Goal: Information Seeking & Learning: Learn about a topic

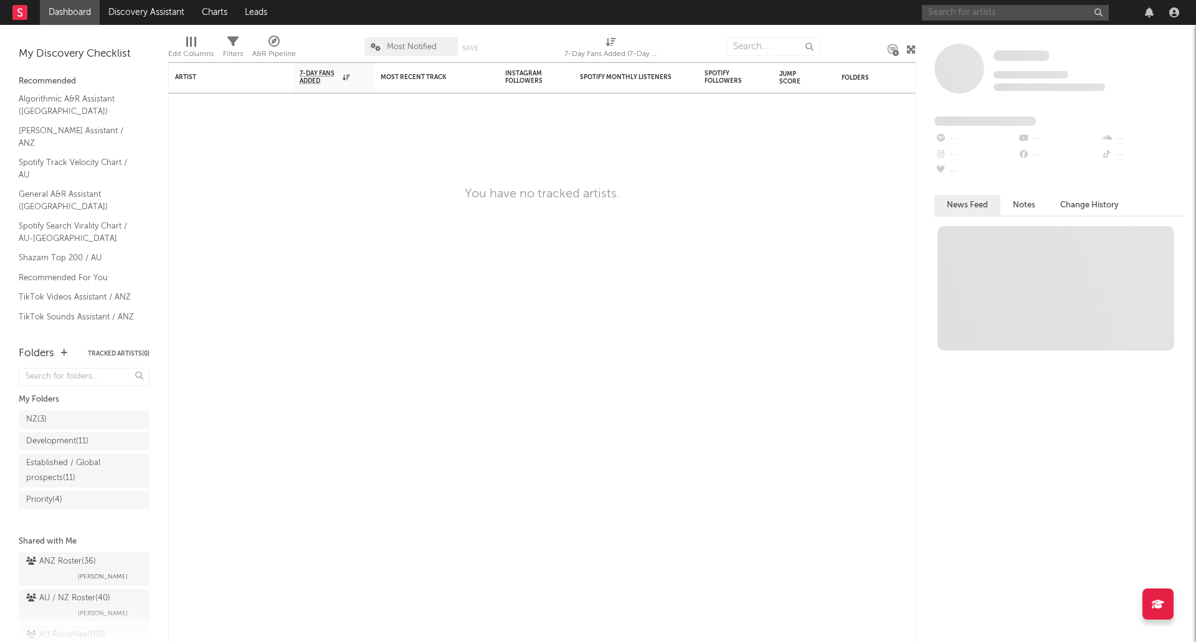
click at [1004, 8] on input "text" at bounding box center [1015, 13] width 187 height 16
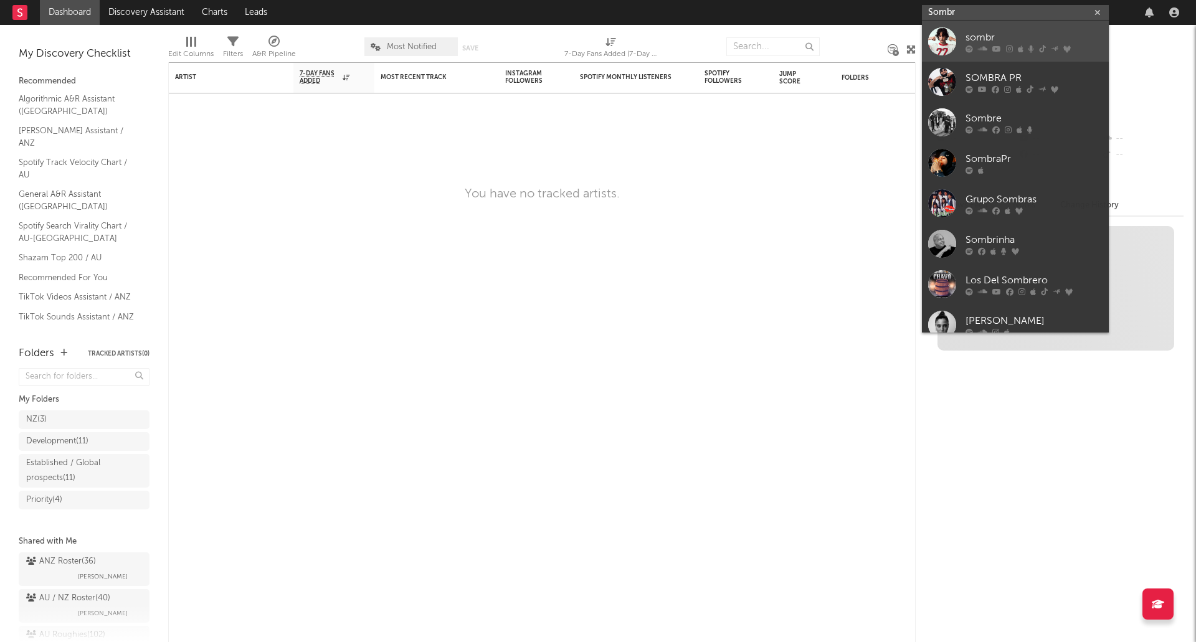
type input "Sombr"
click at [1001, 46] on div at bounding box center [1034, 48] width 137 height 7
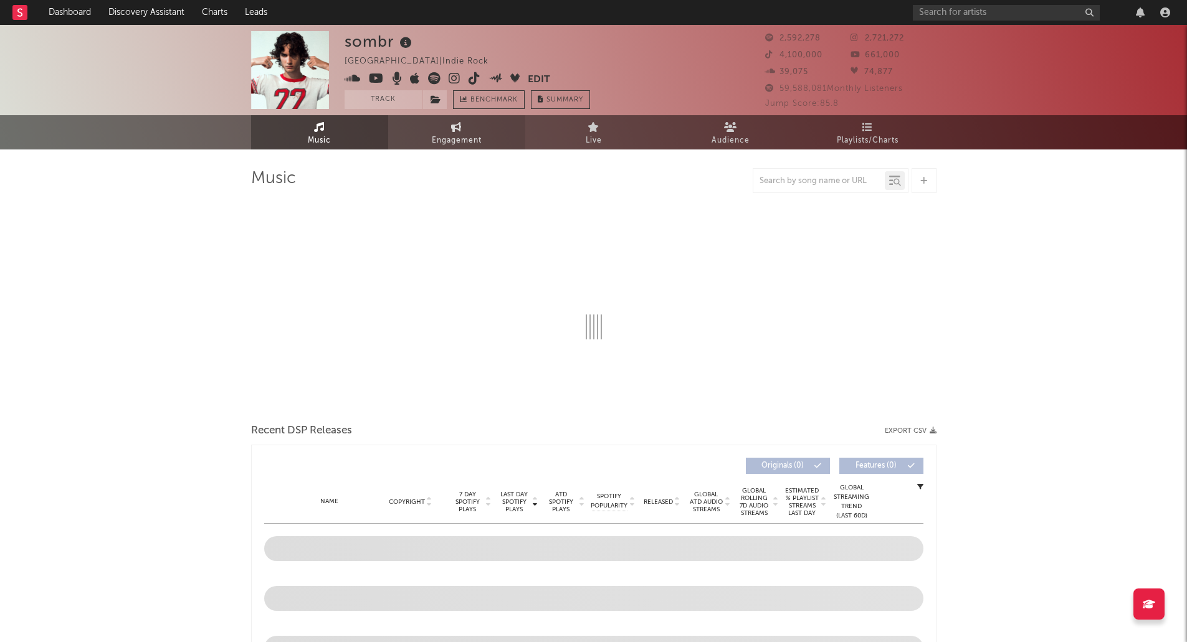
click at [450, 133] on span "Engagement" at bounding box center [457, 140] width 50 height 15
select select "1w"
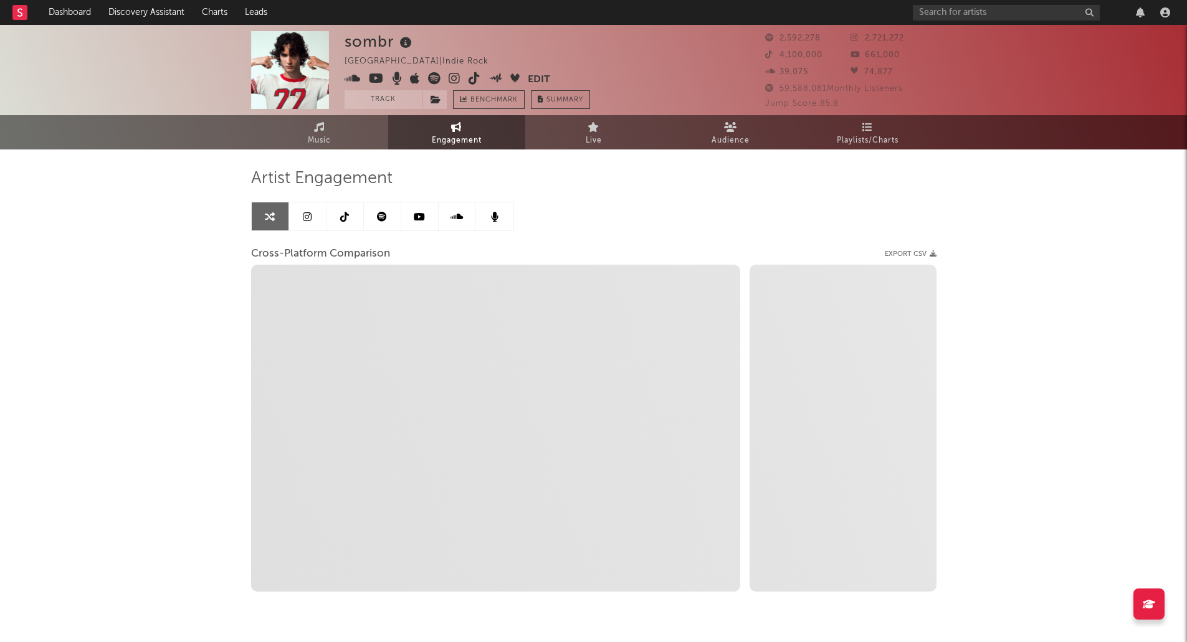
select select "1m"
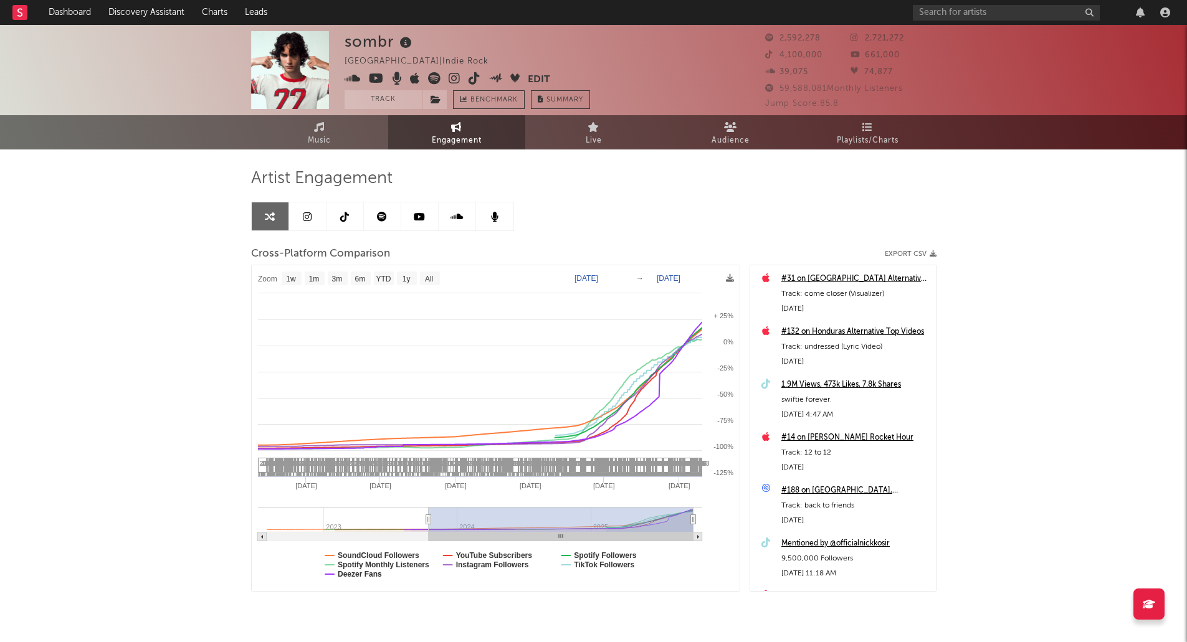
type input "[DATE]"
drag, startPoint x: 683, startPoint y: 521, endPoint x: 131, endPoint y: 513, distance: 552.6
select select "1w"
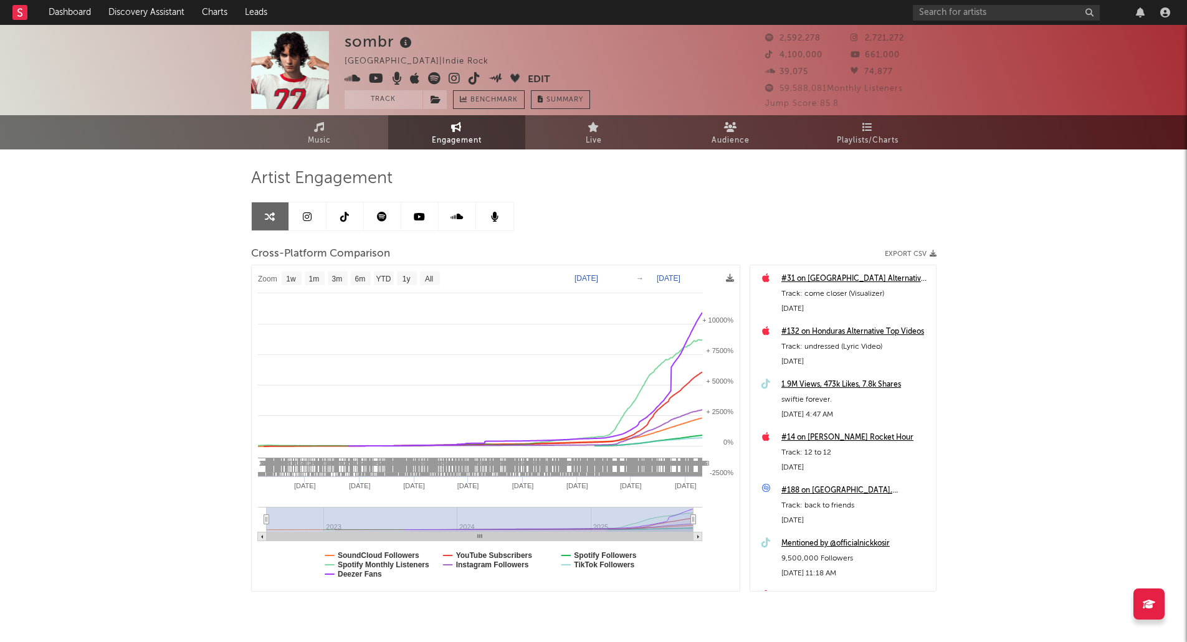
type input "[DATE]"
select select "All"
type input "[DATE]"
drag, startPoint x: 430, startPoint y: 522, endPoint x: 231, endPoint y: 525, distance: 199.4
select select "All"
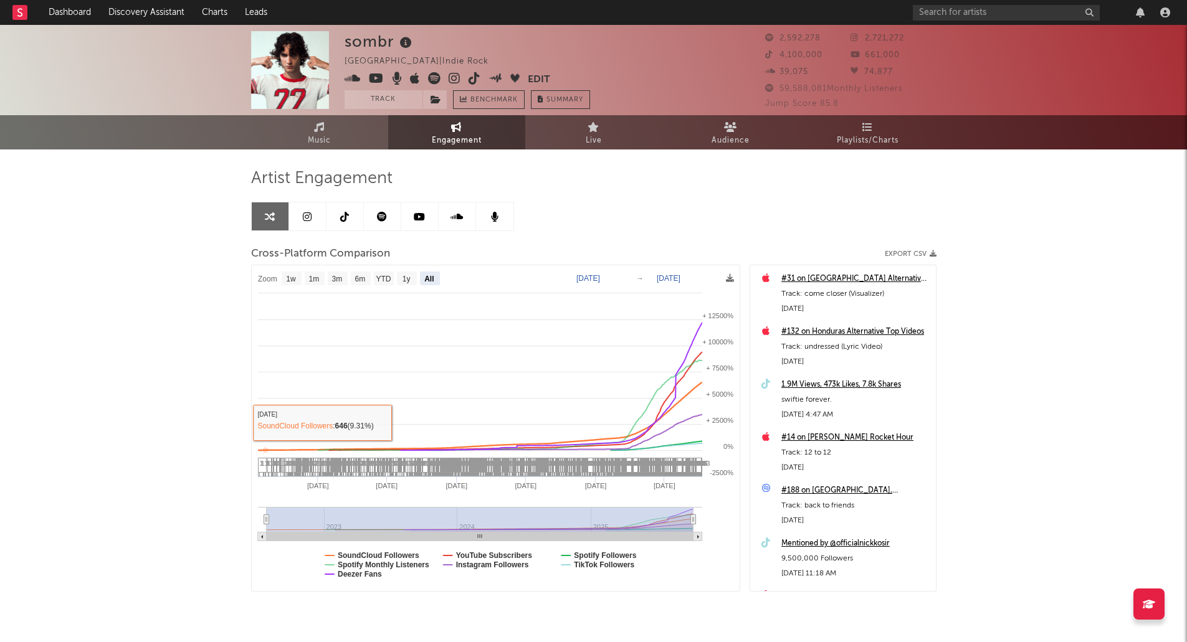
click at [204, 374] on div "sombr [GEOGRAPHIC_DATA] | Indie Rock Edit Track Benchmark Summary 2,592,278 2,7…" at bounding box center [593, 352] width 1187 height 654
